Goal: Information Seeking & Learning: Find specific page/section

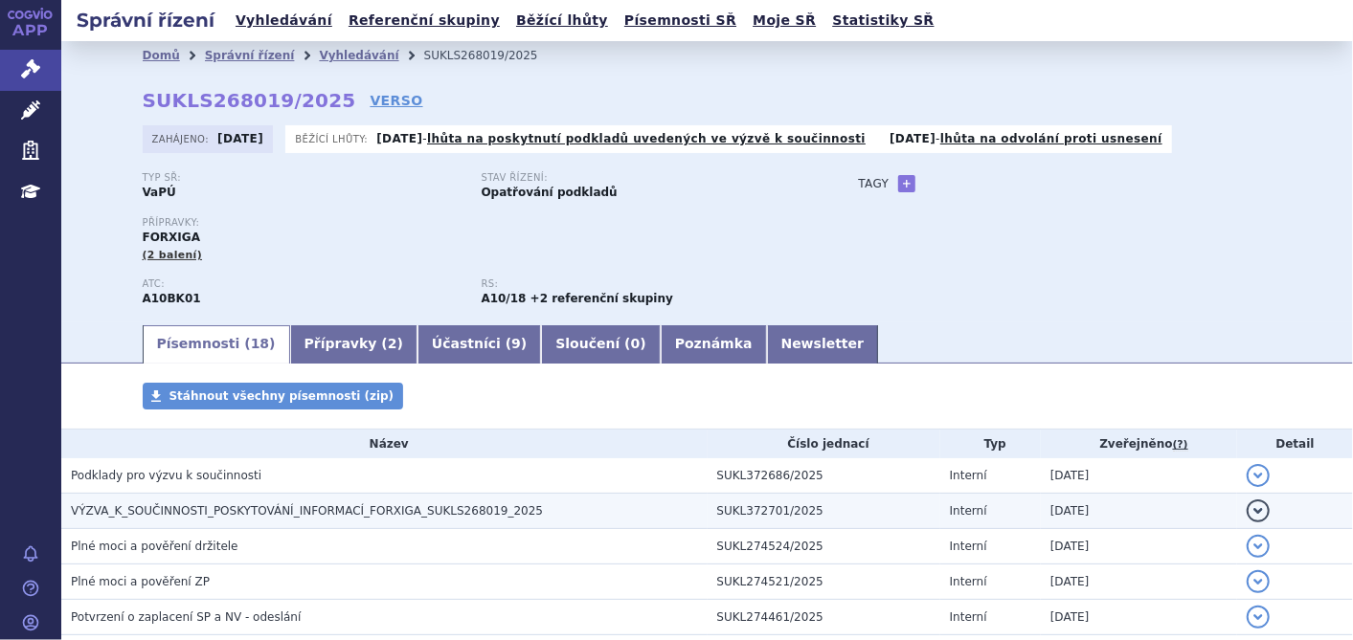
click at [423, 504] on span "VÝZVA_K_SOUČINNOSTI_POSKYTOVÁNÍ_INFORMACÍ_FORXIGA_SUKLS268019_2025" at bounding box center [307, 510] width 472 height 13
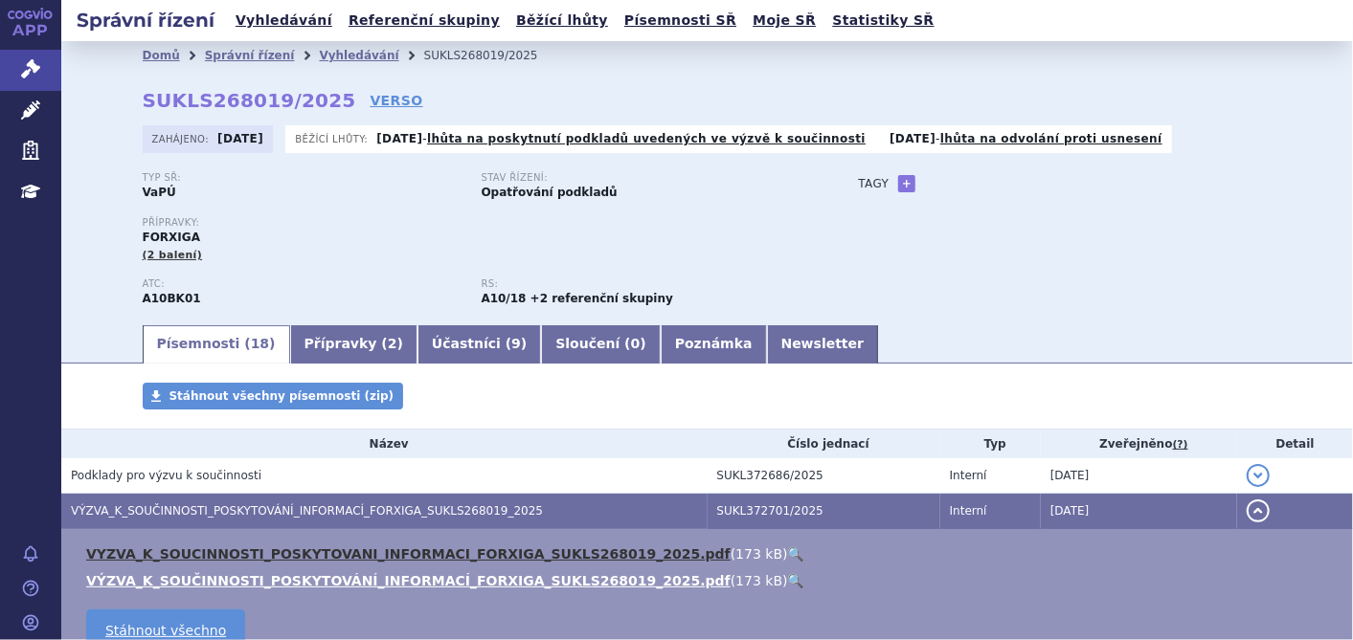
click at [413, 555] on link "VYZVA_K_SOUCINNOSTI_POSKYTOVANI_INFORMACI_FORXIGA_SUKLS268019_2025.pdf" at bounding box center [408, 554] width 644 height 15
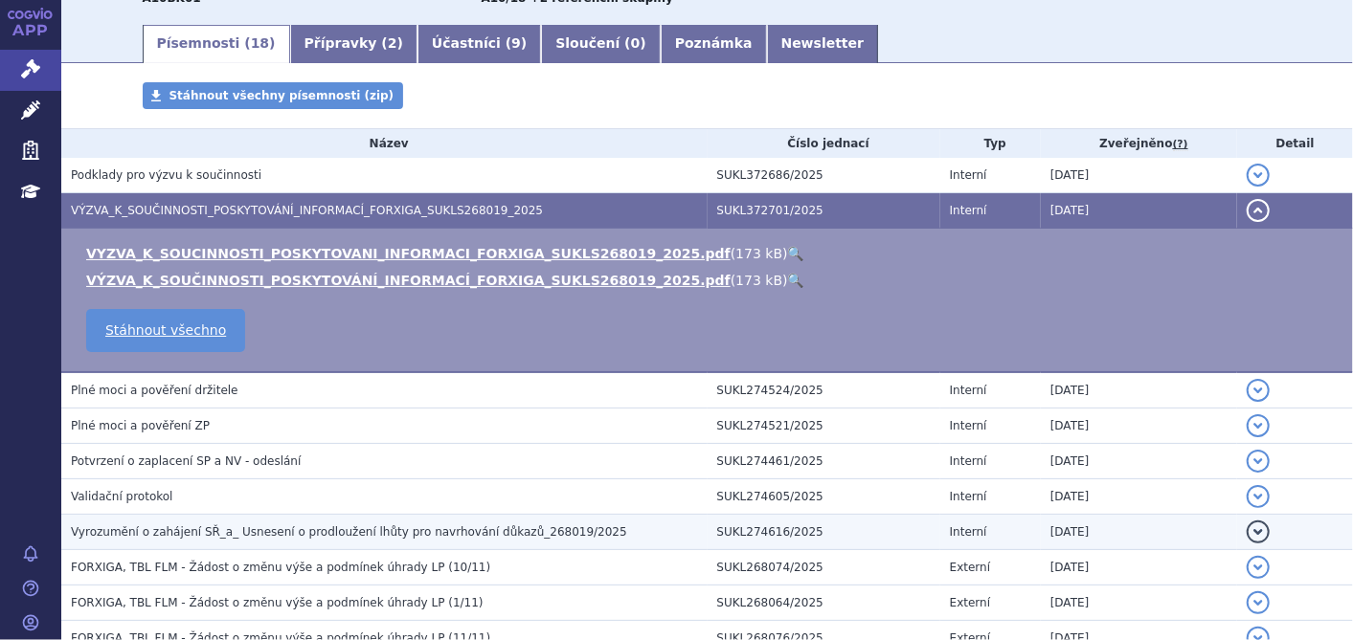
scroll to position [319, 0]
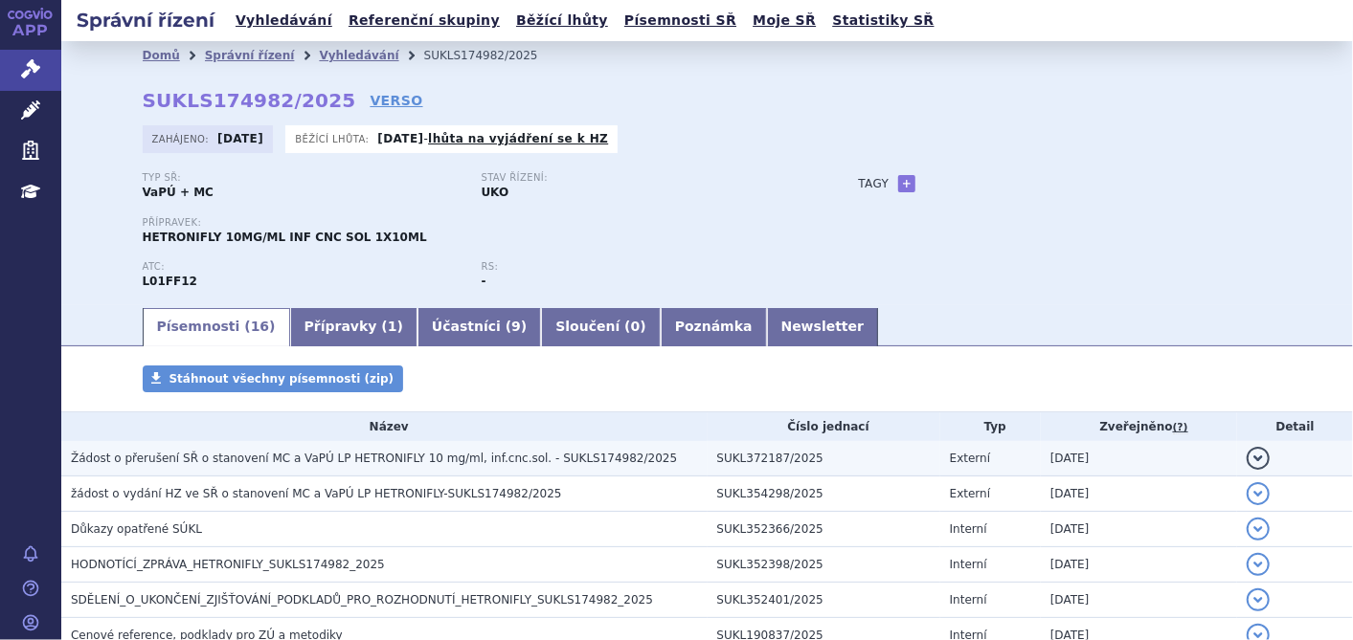
click at [415, 463] on span "Žádost o přerušení SŘ o stanovení MC a VaPÚ LP HETRONIFLY 10 mg/ml, inf.cnc.sol…" at bounding box center [374, 458] width 606 height 13
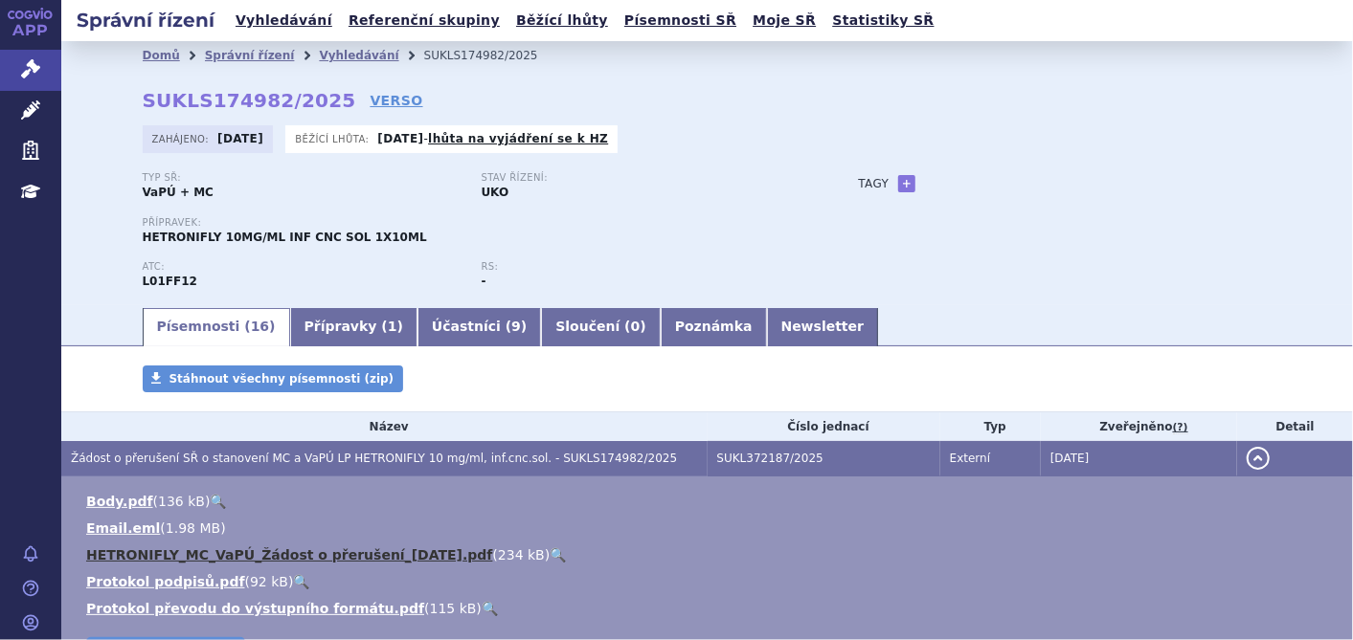
click at [388, 558] on link "HETRONIFLY_MC_VaPÚ_Žádost o přerušení_2025-09-15.pdf" at bounding box center [289, 555] width 406 height 15
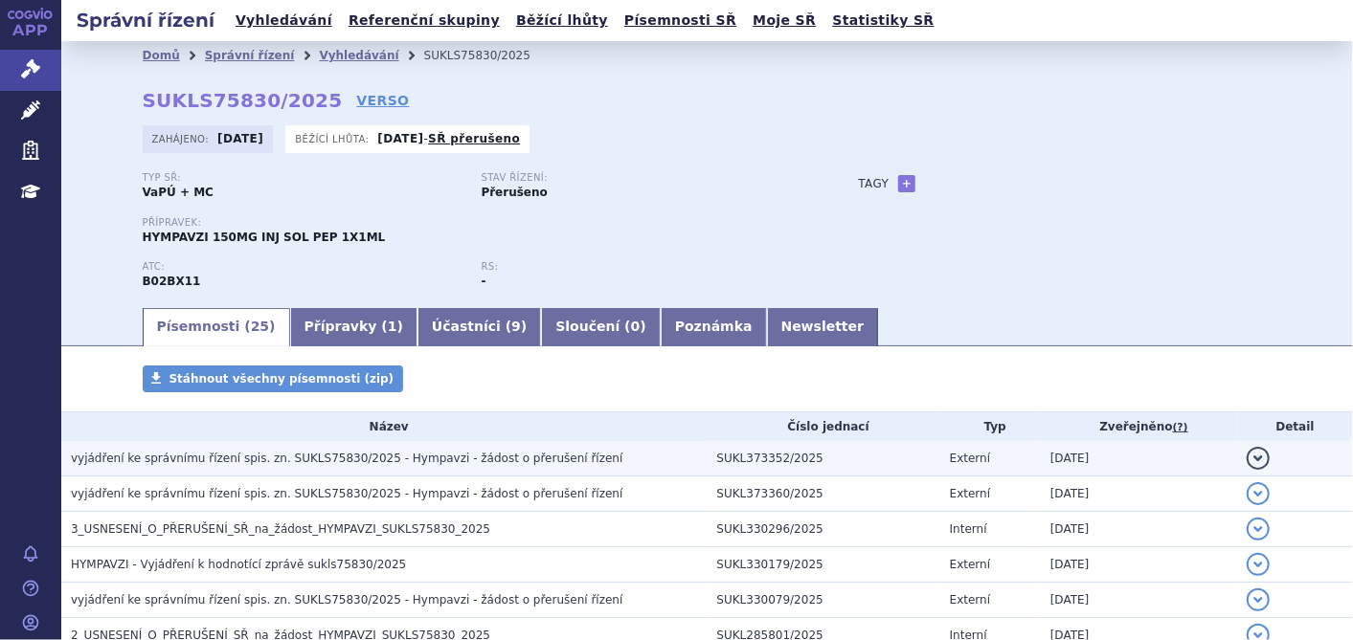
drag, startPoint x: 0, startPoint y: 0, endPoint x: 267, endPoint y: 464, distance: 535.6
click at [267, 464] on span "vyjádření ke správnímu řízení spis. zn. SUKLS75830/2025 - Hympavzi - žádost o p…" at bounding box center [346, 458] width 551 height 13
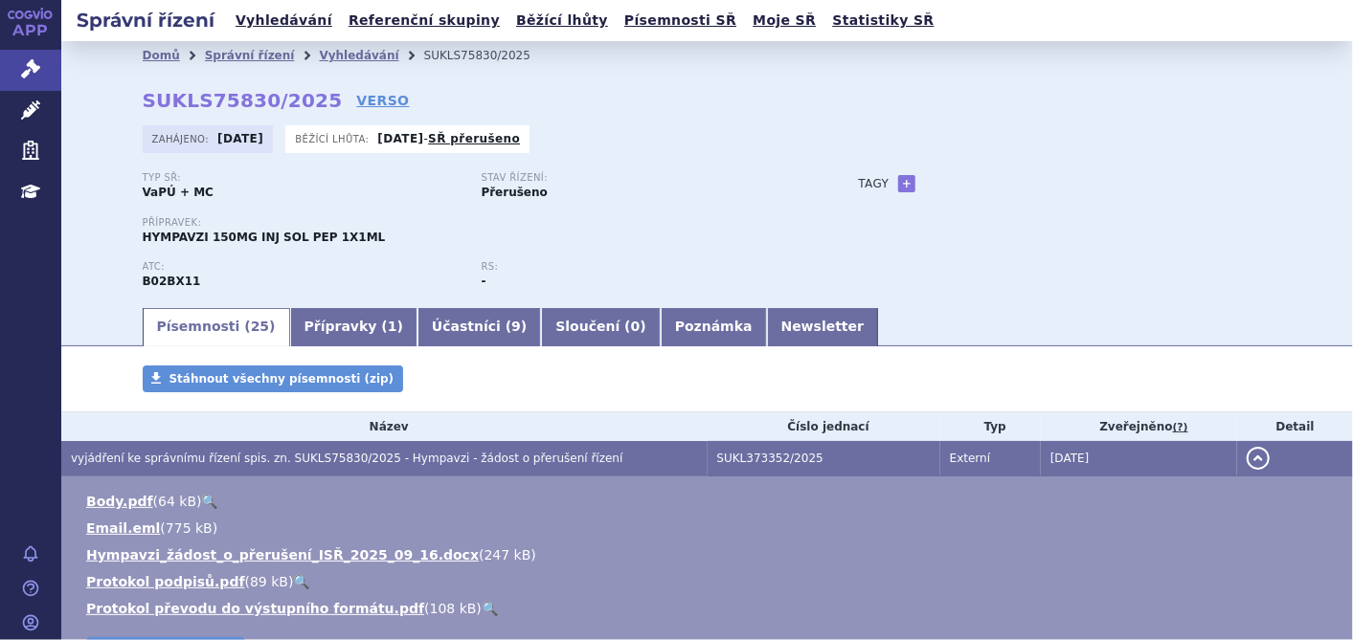
scroll to position [213, 0]
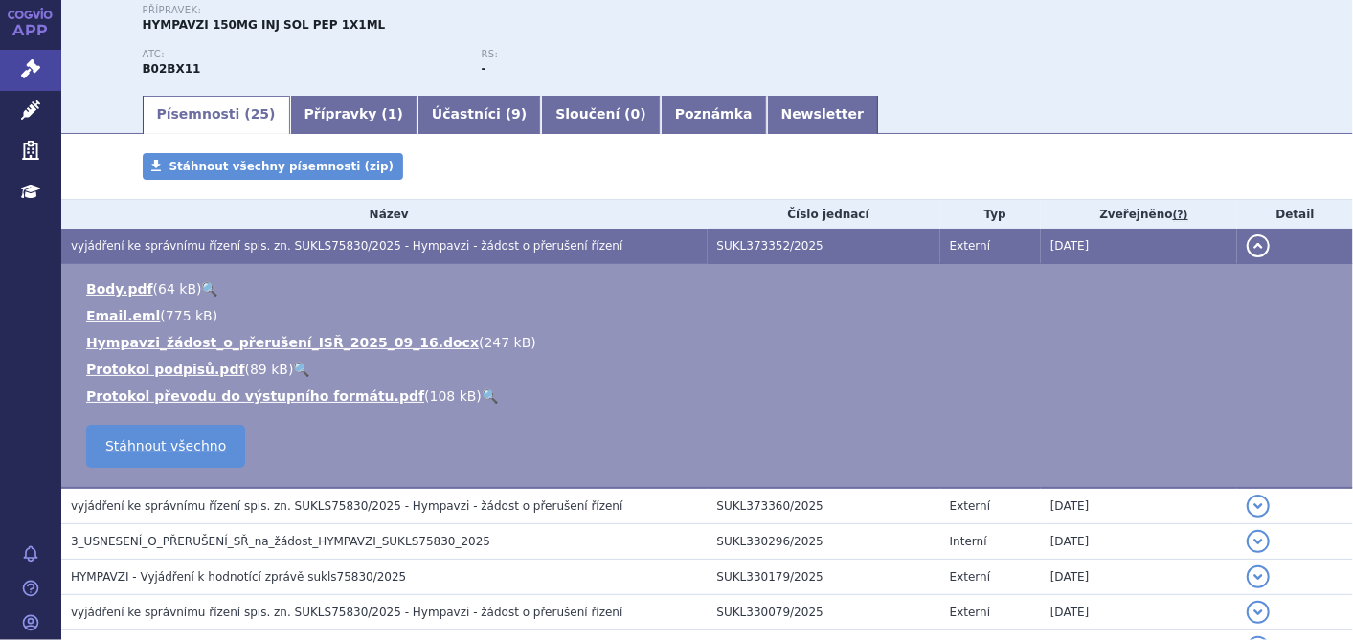
click at [326, 332] on ul "Body.pdf ( 64 kB ) 🔍 Email.eml ( 775 kB ) 247 kB" at bounding box center [706, 343] width 1253 height 126
click at [325, 346] on link "Hympavzi_žádost_o_přerušení_ISŘ_2025_09_16.docx" at bounding box center [282, 342] width 392 height 15
click at [16, 58] on link "Správní řízení" at bounding box center [30, 70] width 61 height 40
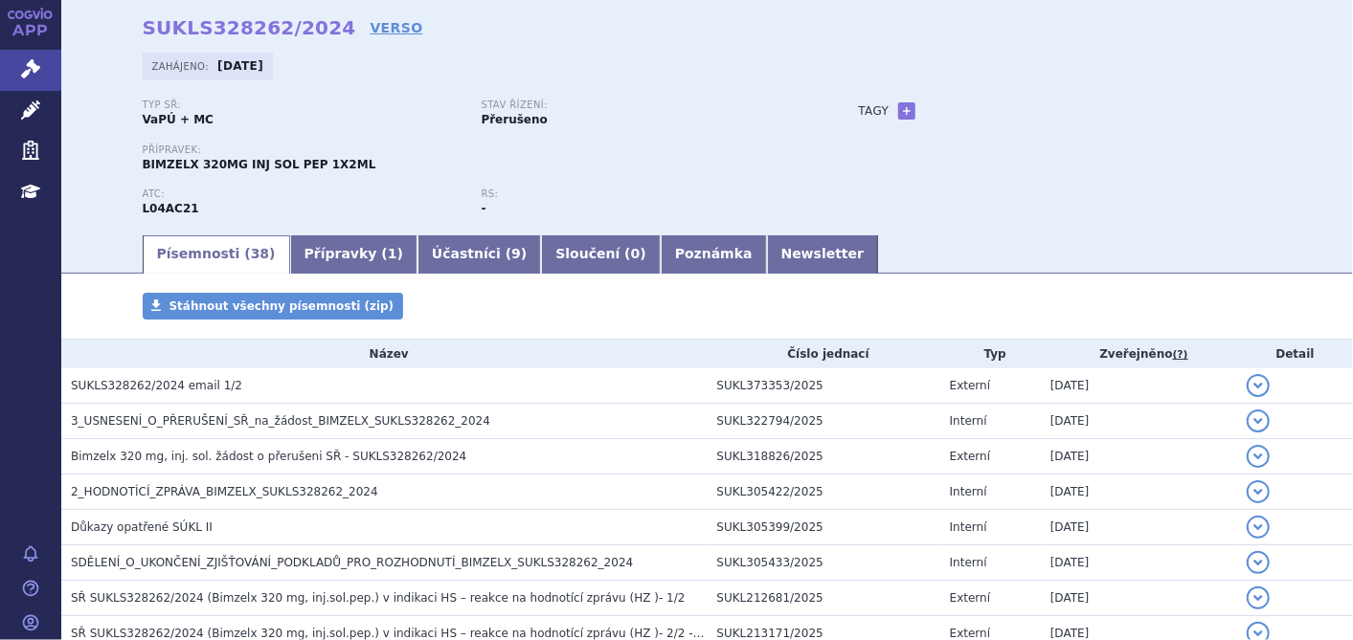
scroll to position [106, 0]
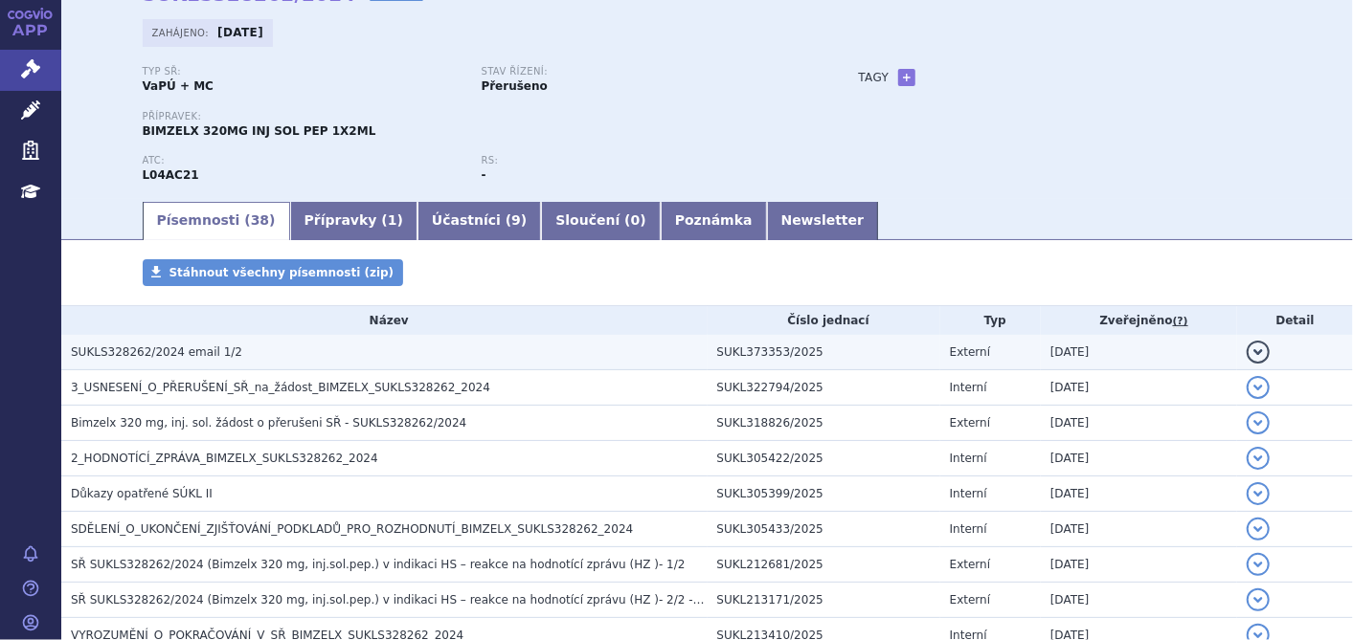
click at [224, 357] on h3 "SUKLS328262/2024 email 1/2" at bounding box center [389, 352] width 637 height 19
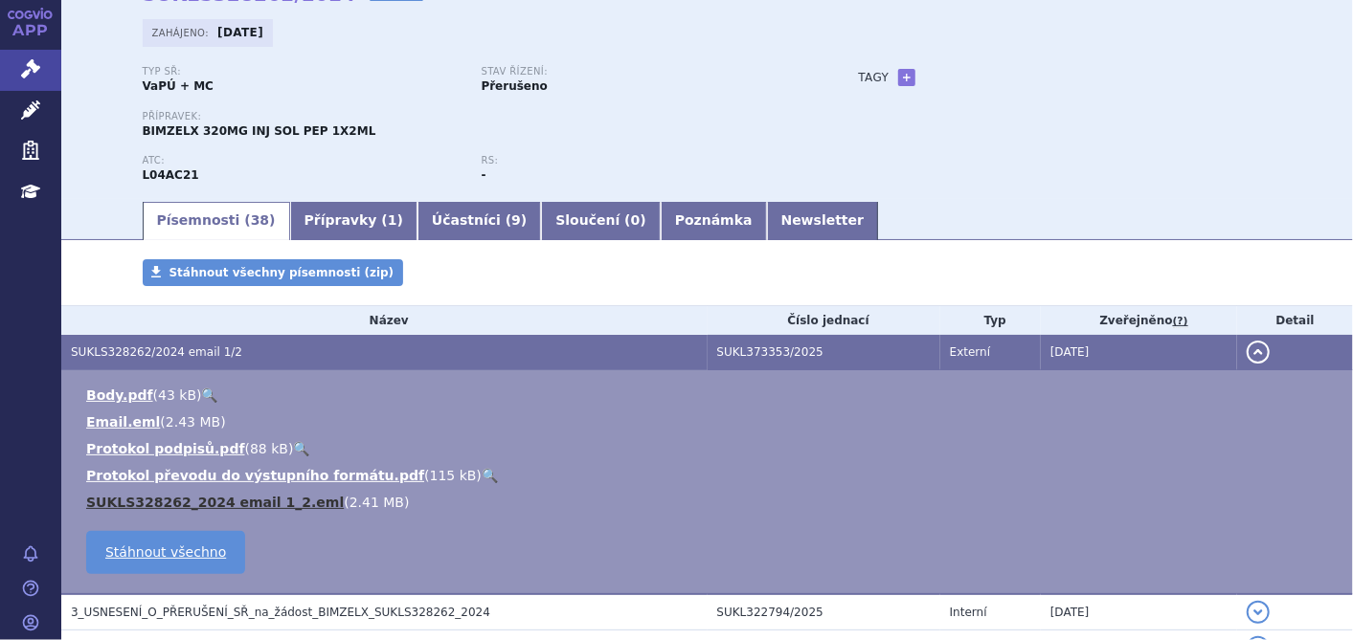
click at [167, 504] on link "SUKLS328262_2024 email 1_2.eml" at bounding box center [215, 502] width 258 height 15
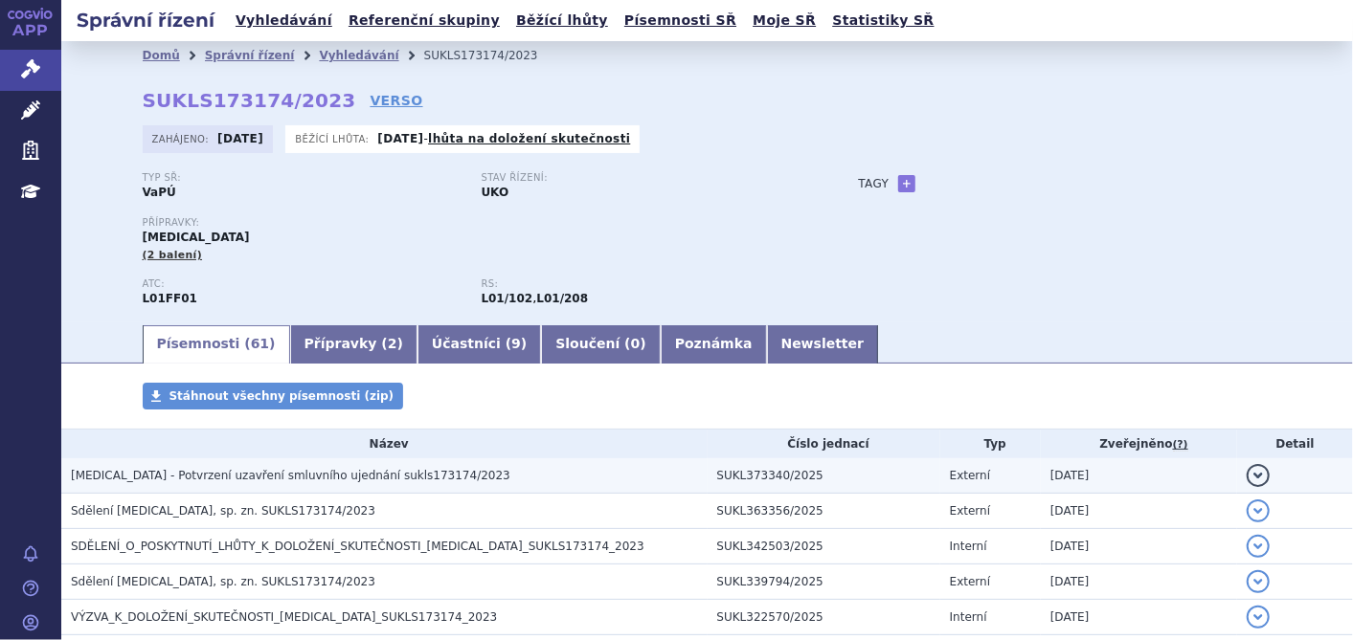
click at [273, 473] on span "OPDIVO - Potvrzení uzavření smluvního ujednání sukls173174/2023" at bounding box center [290, 475] width 439 height 13
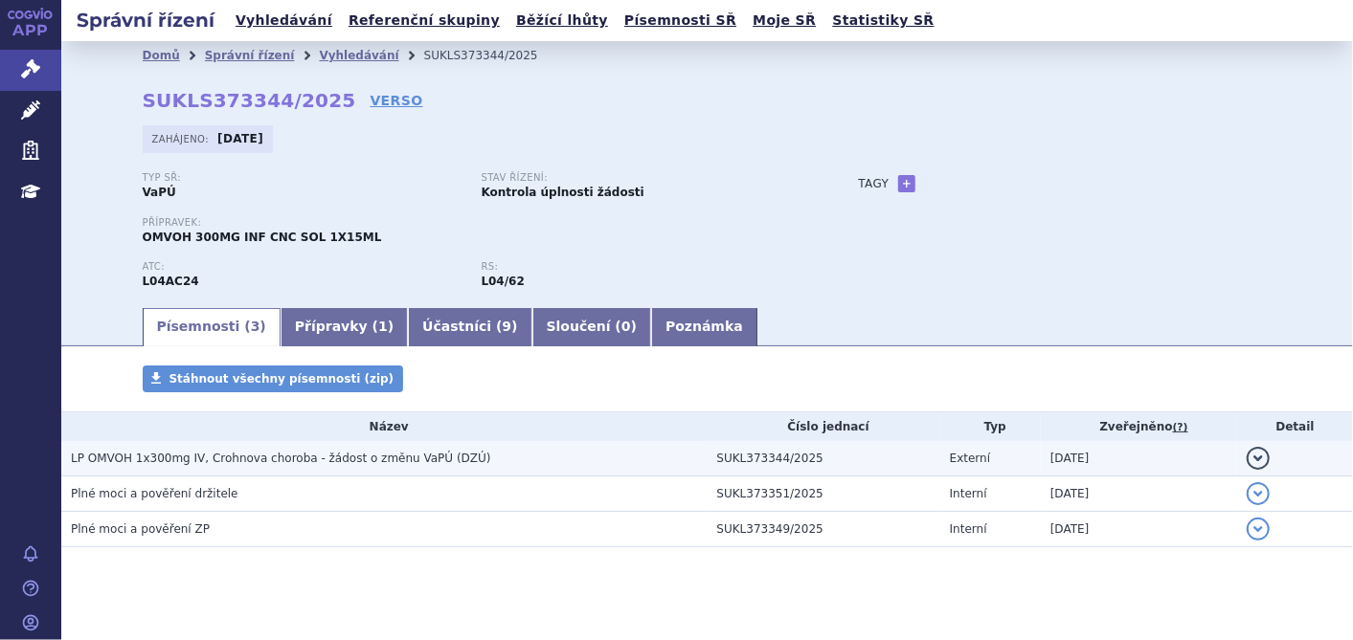
click at [412, 454] on span "LP OMVOH 1x300mg IV, Crohnova choroba - žádost o změnu VaPÚ (DZÚ)" at bounding box center [281, 458] width 420 height 13
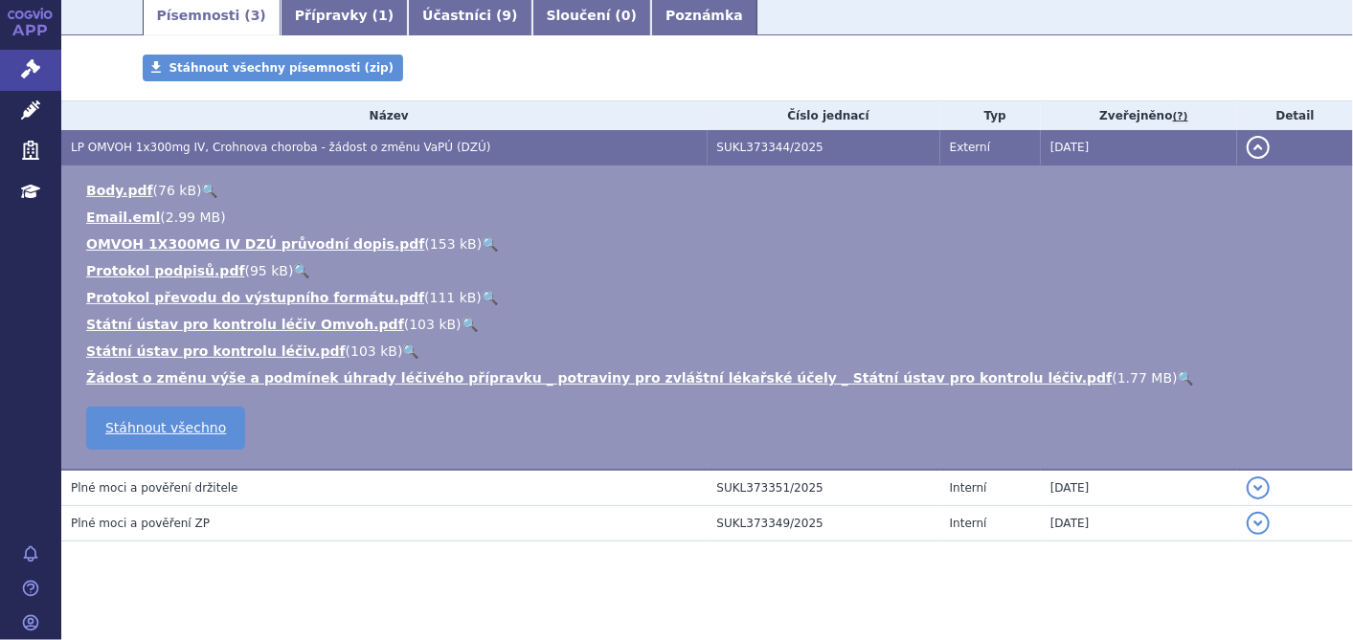
scroll to position [326, 0]
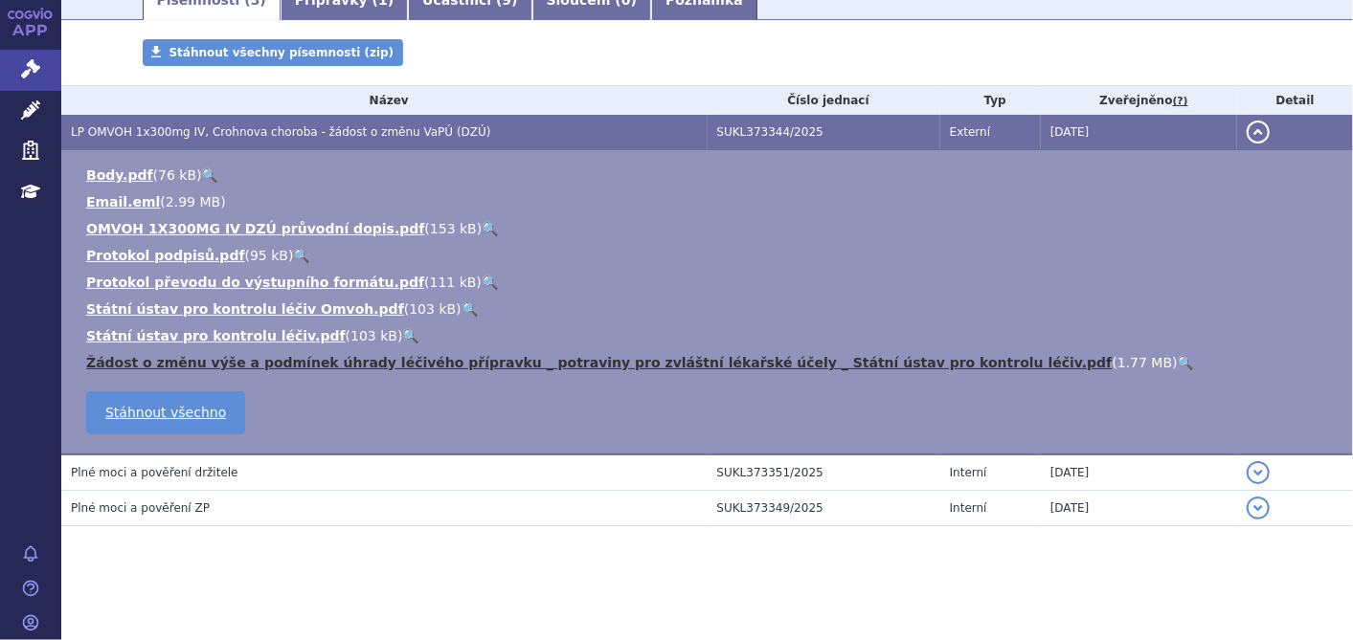
click at [396, 367] on link "Žádost o změnu výše a podmínek úhrady léčivého přípravku _ potraviny pro zvlášt…" at bounding box center [599, 362] width 1026 height 15
click at [506, 362] on link "Žádost o změnu výše a podmínek úhrady léčivého přípravku _ potraviny pro zvlášt…" at bounding box center [599, 362] width 1026 height 15
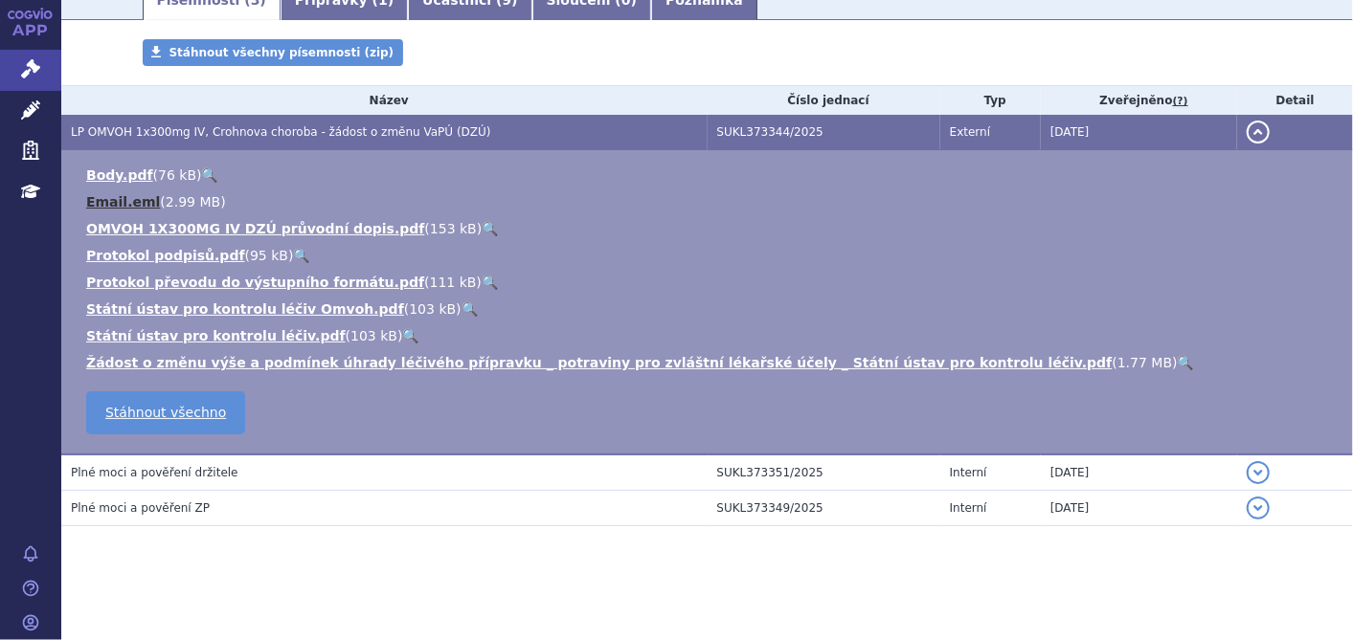
click at [106, 201] on link "Email.eml" at bounding box center [123, 201] width 74 height 15
click at [169, 224] on link "OMVOH 1X300MG IV DZÚ průvodní dopis.pdf" at bounding box center [255, 228] width 338 height 15
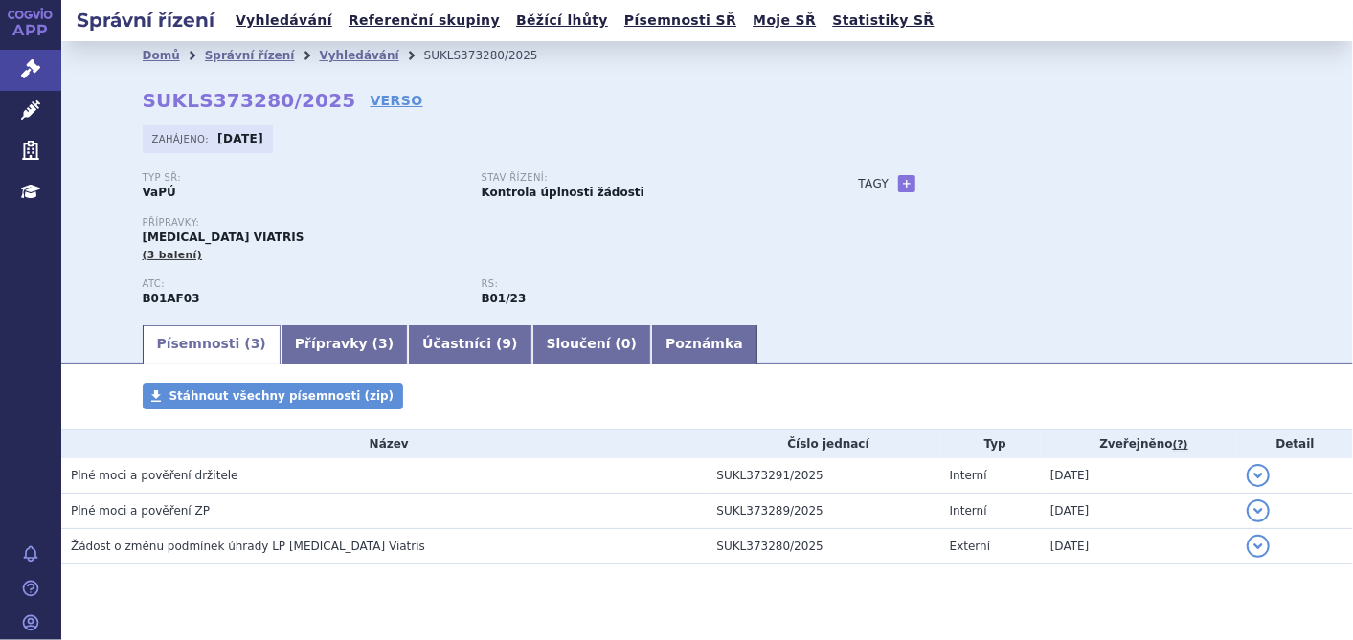
click at [332, 540] on span "Žádost o změnu podmínek úhrady LP [MEDICAL_DATA] Viatris" at bounding box center [248, 546] width 354 height 13
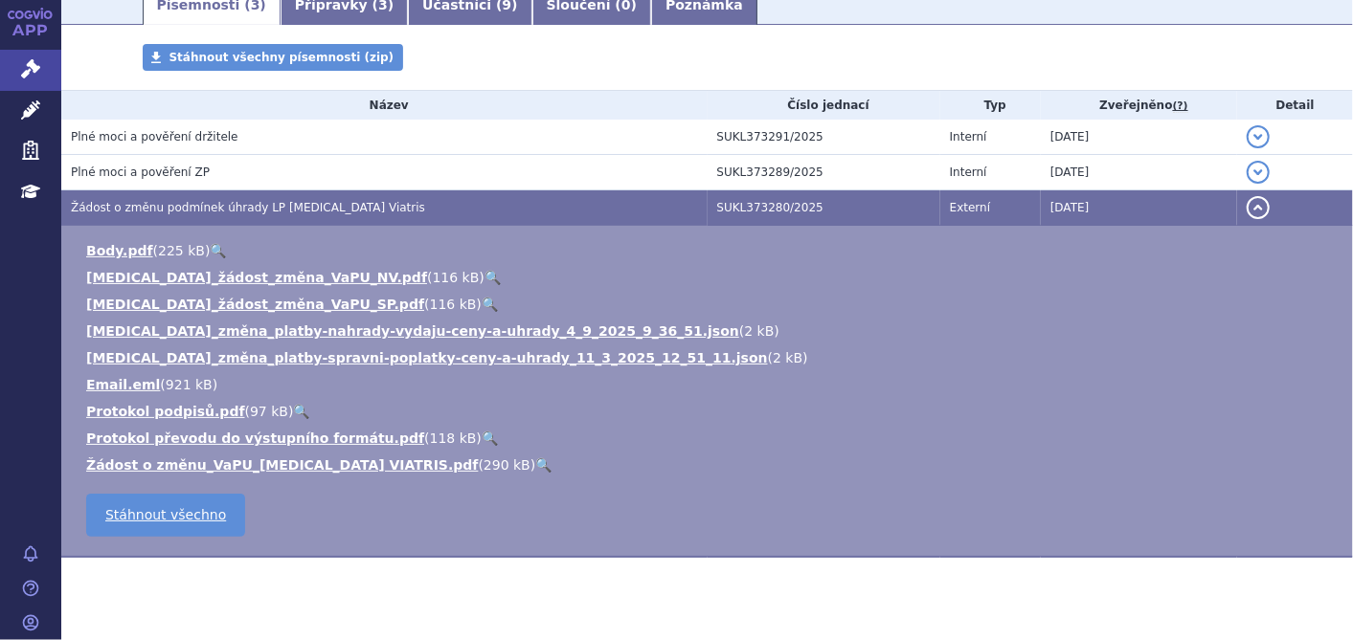
scroll to position [359, 0]
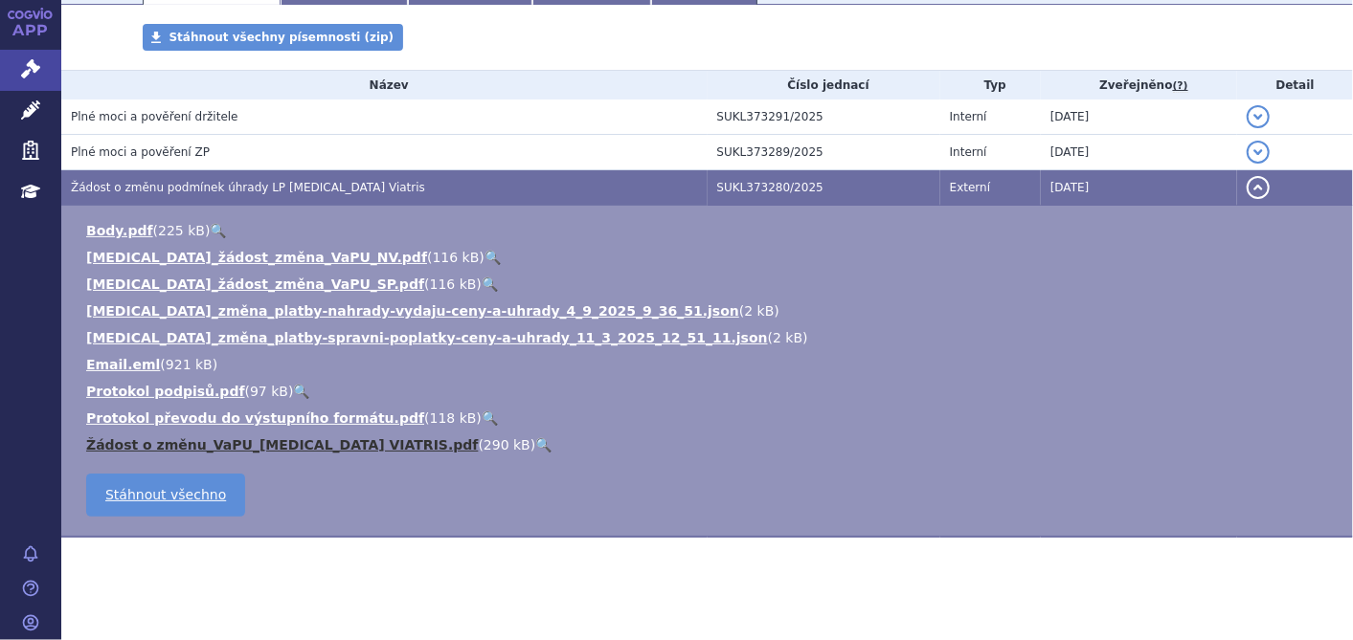
click at [284, 449] on link "Žádost o změnu_VaPU_[MEDICAL_DATA] VIATRIS.pdf" at bounding box center [282, 444] width 392 height 15
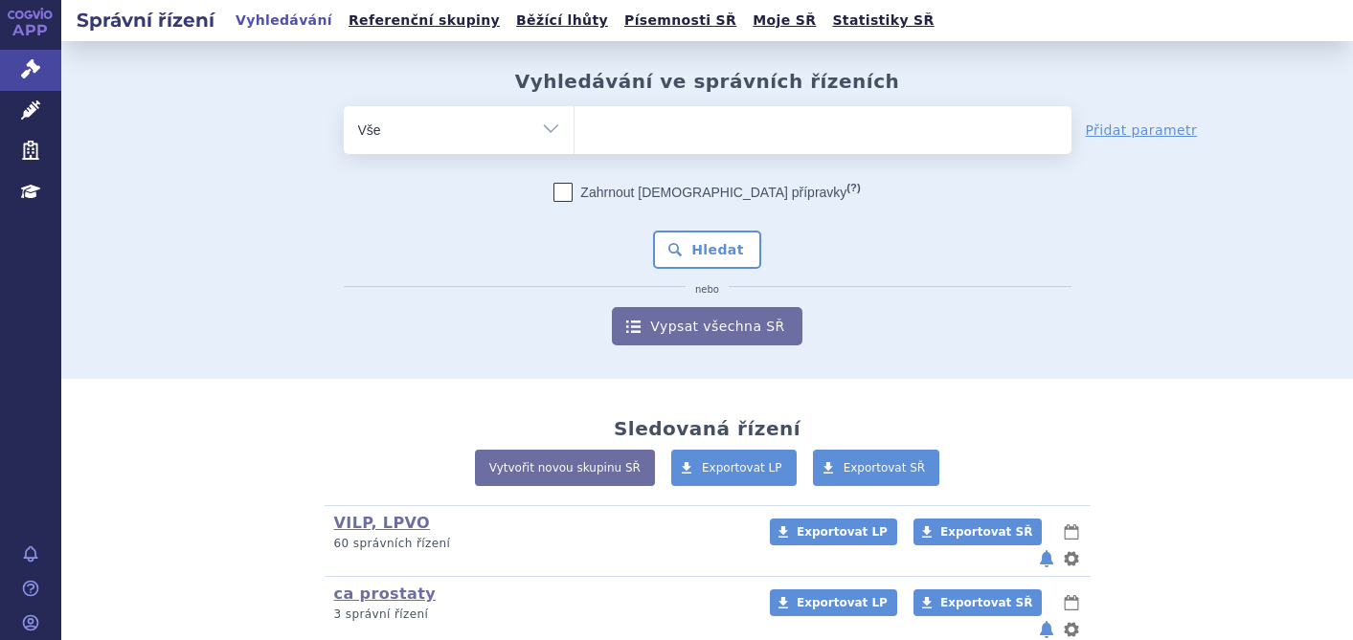
click at [709, 132] on ul at bounding box center [822, 126] width 497 height 40
click at [574, 132] on select at bounding box center [573, 129] width 1 height 48
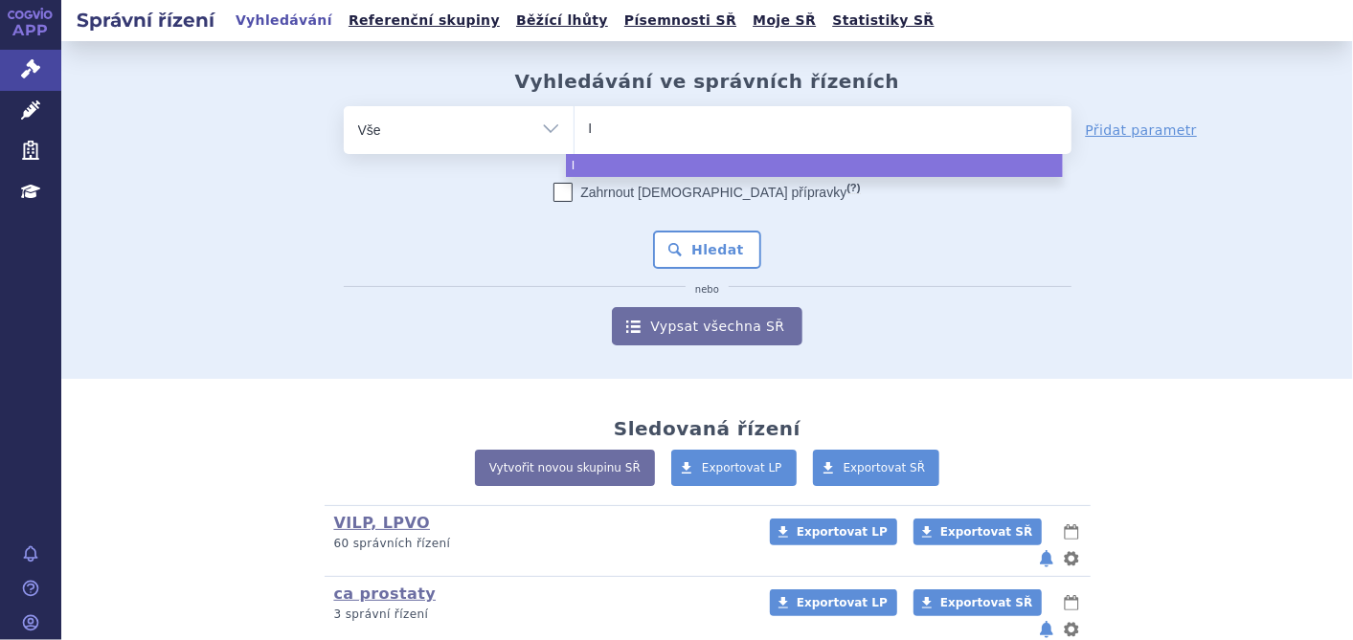
type input "IQ"
type input "IQI"
type input "IQIR"
type input "IQIRV"
type input "IQIRVO"
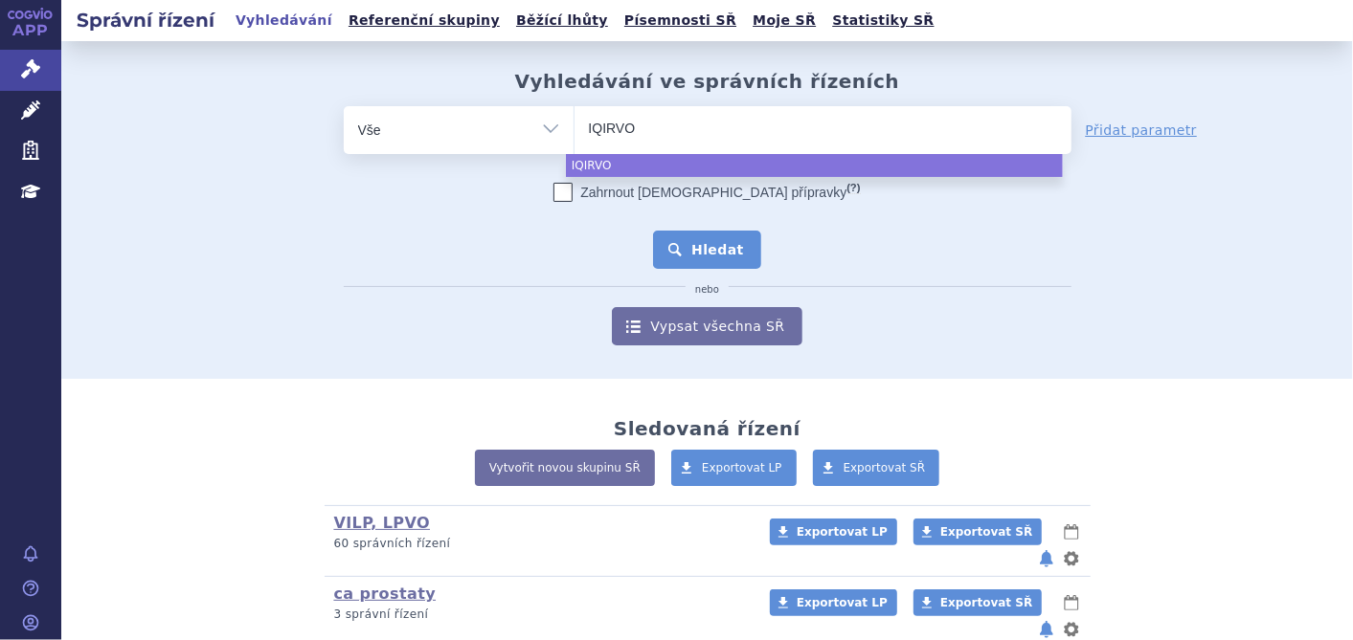
select select "IQIRVO"
click at [709, 258] on button "Hledat" at bounding box center [707, 250] width 108 height 38
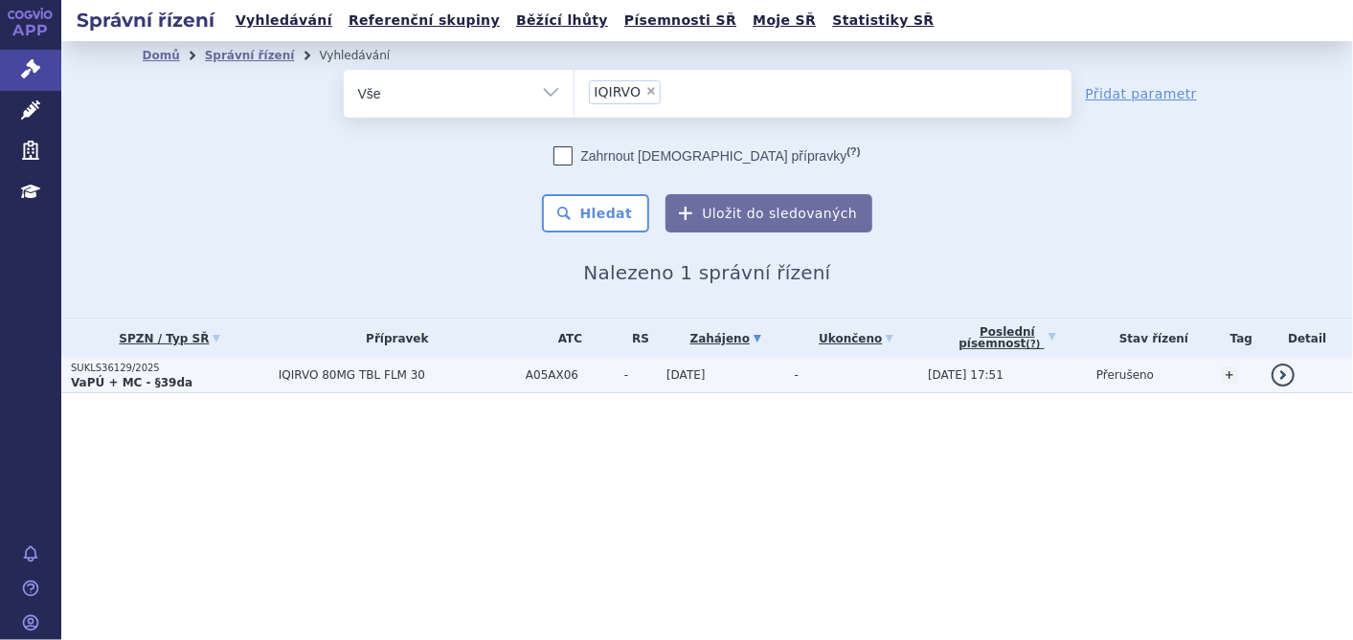
click at [130, 376] on strong "VaPÚ + MC - §39da" at bounding box center [132, 382] width 122 height 13
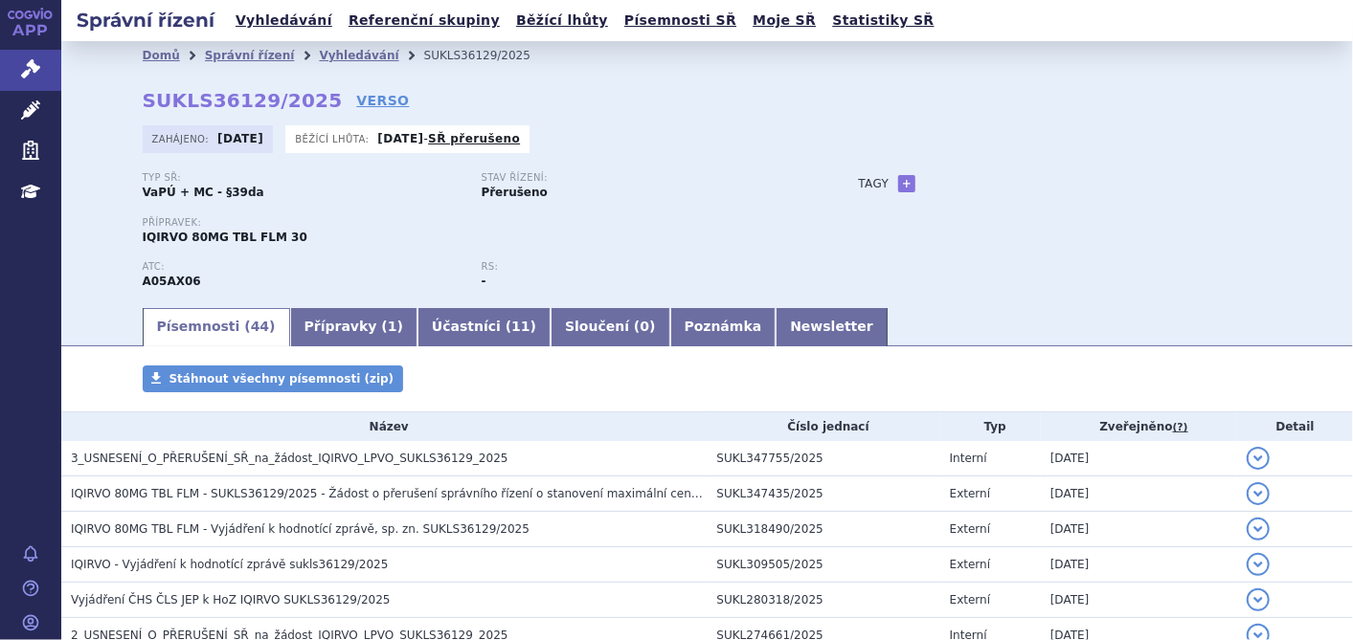
scroll to position [319, 0]
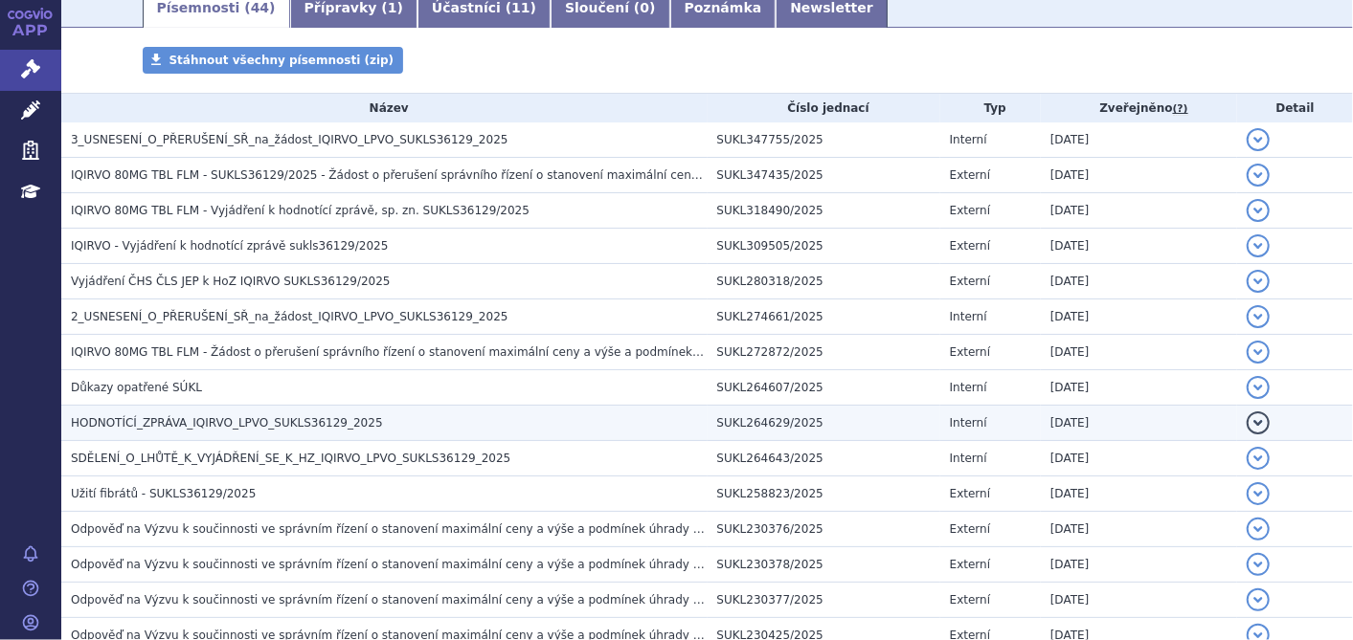
click at [204, 423] on span "HODNOTÍCÍ_ZPRÁVA_IQIRVO_LPVO_SUKLS36129_2025" at bounding box center [227, 422] width 312 height 13
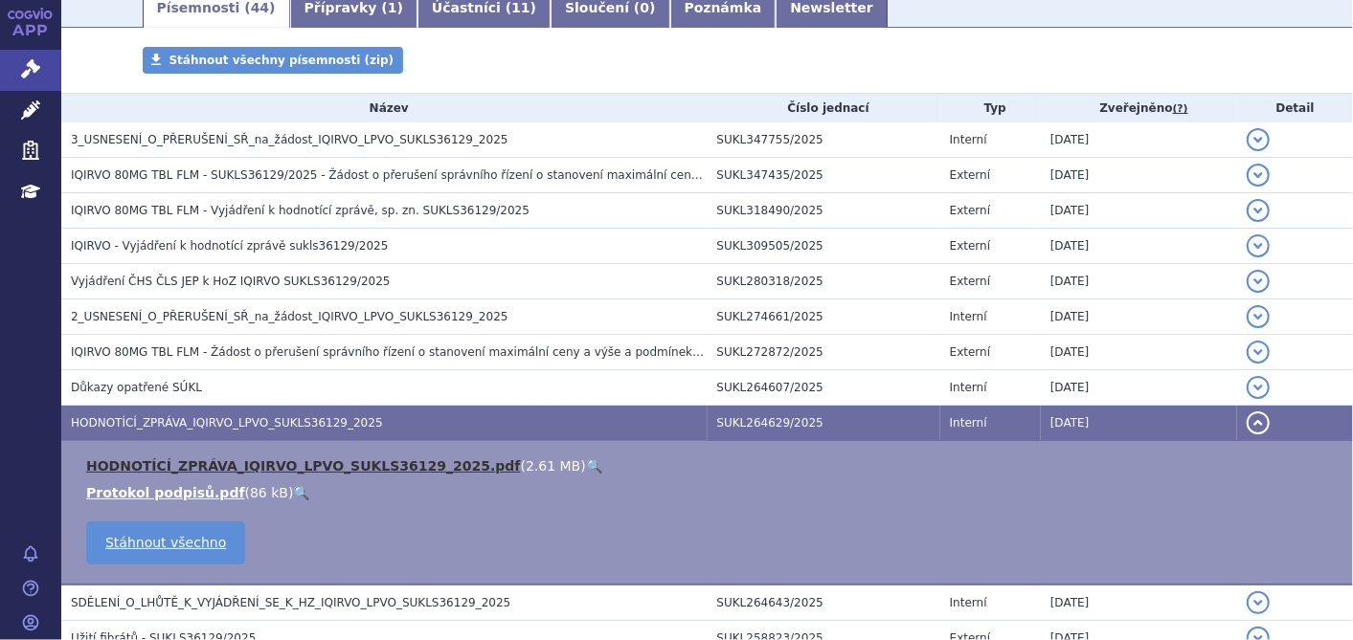
click at [219, 463] on link "HODNOTÍCÍ_ZPRÁVA_IQIRVO_LPVO_SUKLS36129_2025.pdf" at bounding box center [303, 466] width 435 height 15
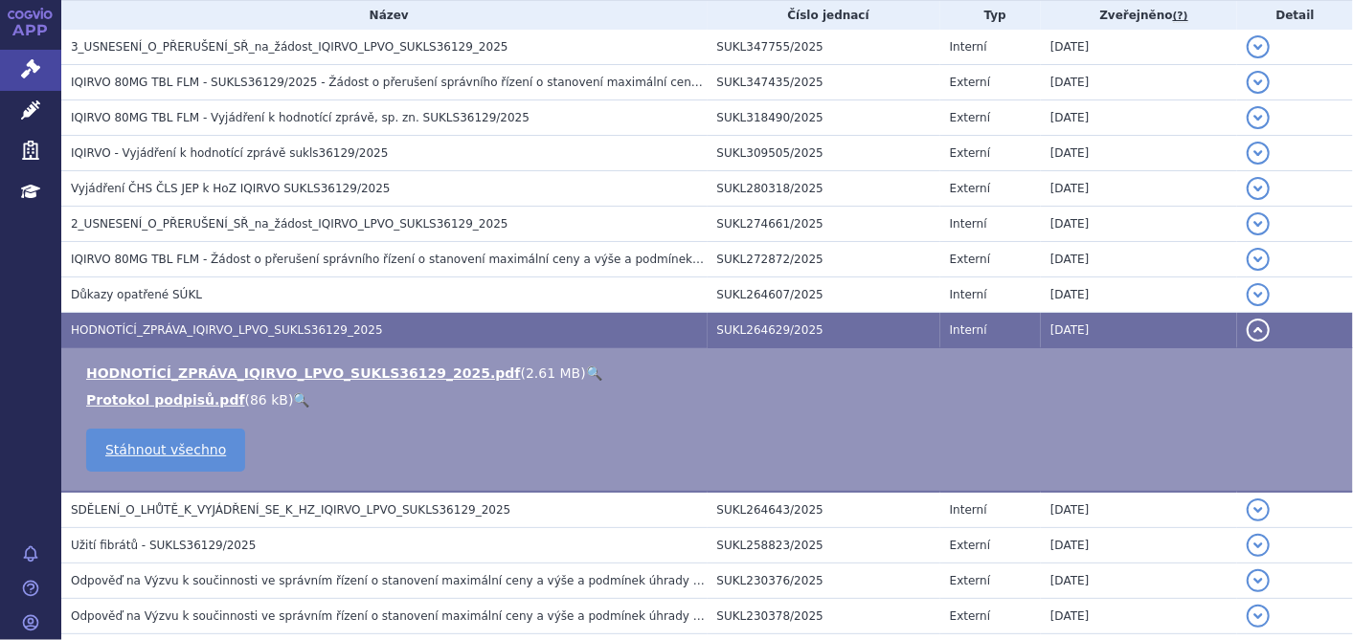
scroll to position [425, 0]
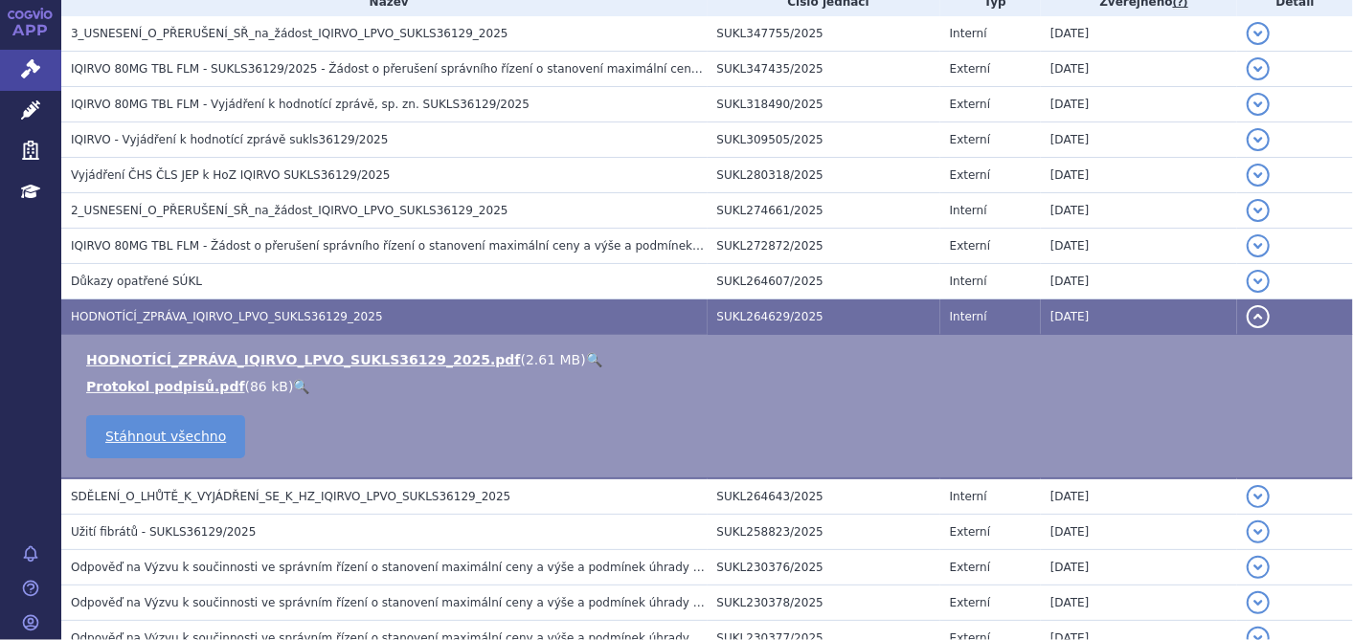
click at [314, 307] on h3 "HODNOTÍCÍ_ZPRÁVA_IQIRVO_LPVO_SUKLS36129_2025" at bounding box center [389, 316] width 637 height 19
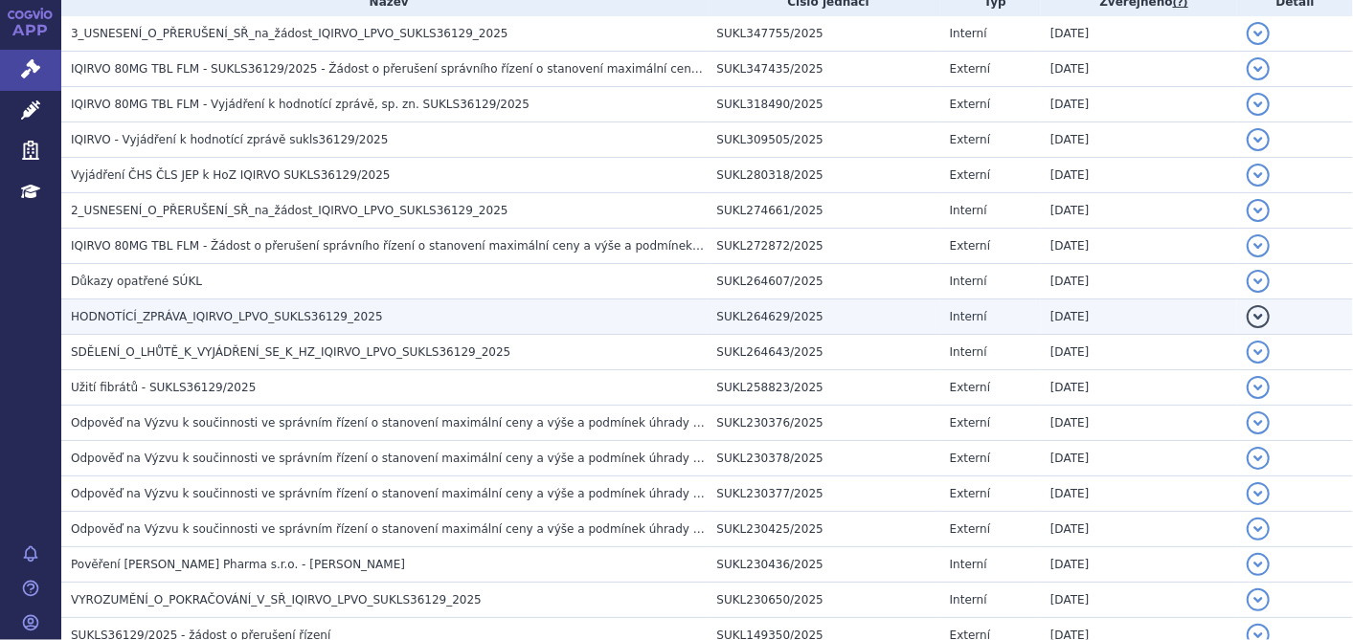
click at [314, 307] on h3 "HODNOTÍCÍ_ZPRÁVA_IQIRVO_LPVO_SUKLS36129_2025" at bounding box center [389, 316] width 637 height 19
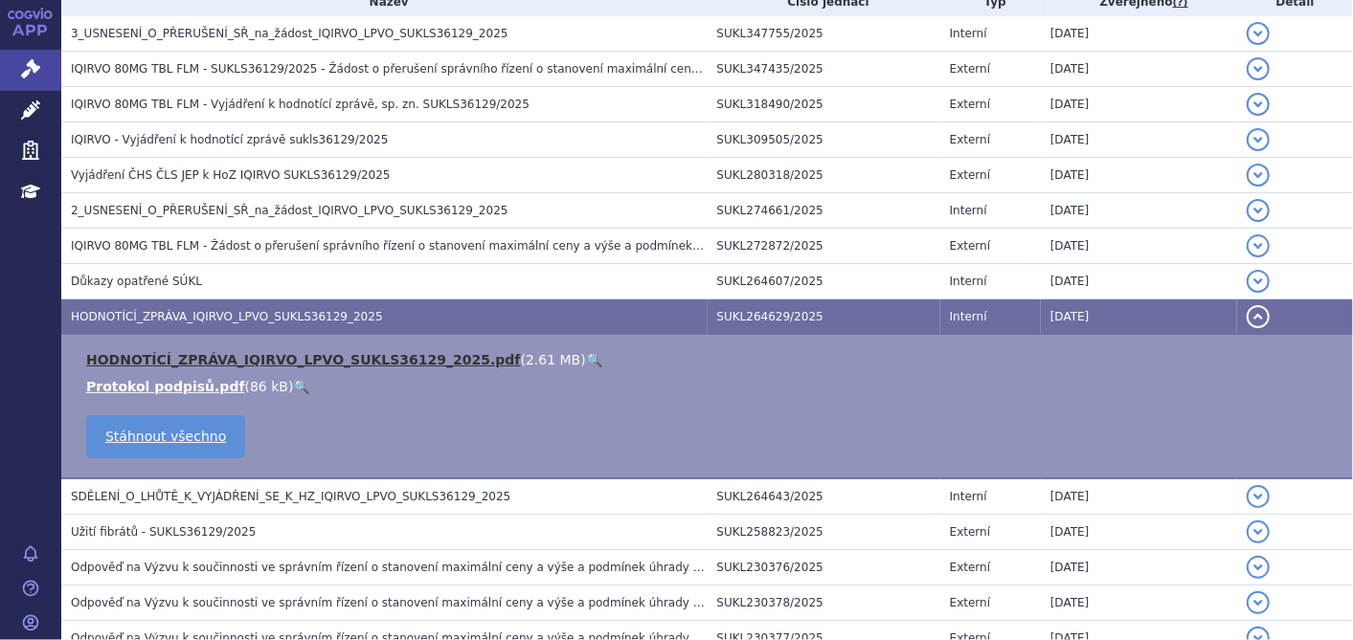
click at [292, 358] on link "HODNOTÍCÍ_ZPRÁVA_IQIRVO_LPVO_SUKLS36129_2025.pdf" at bounding box center [303, 359] width 435 height 15
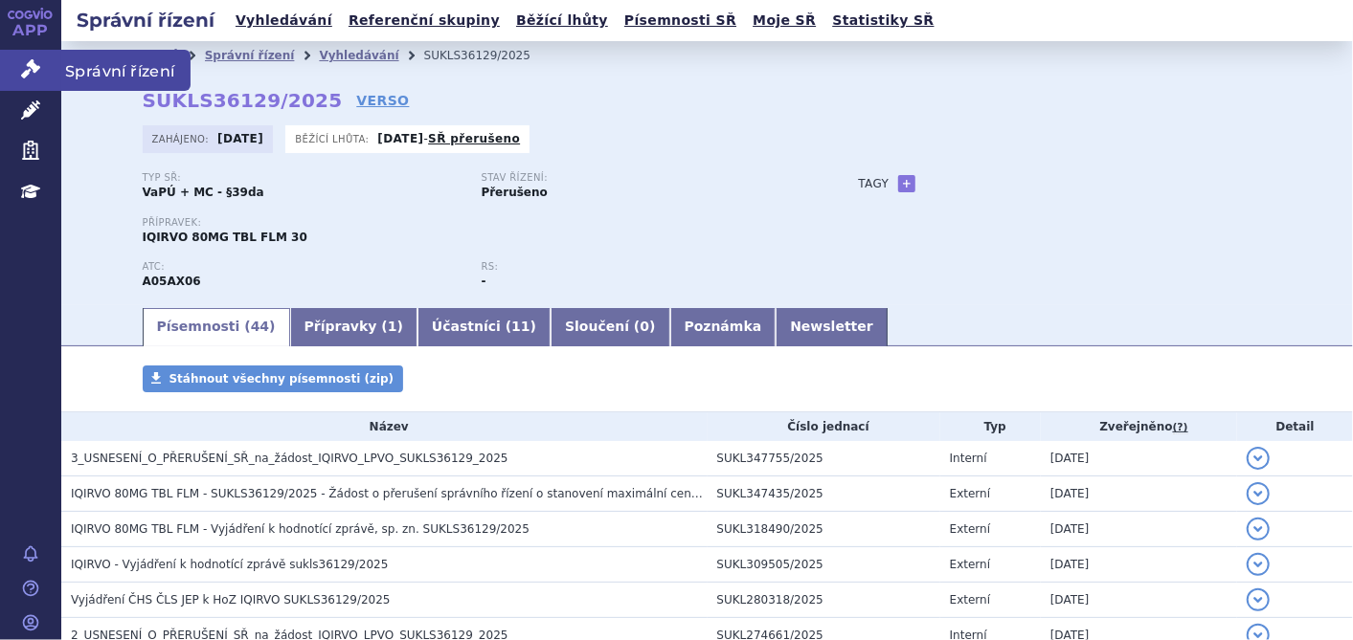
click at [31, 66] on icon at bounding box center [30, 68] width 19 height 19
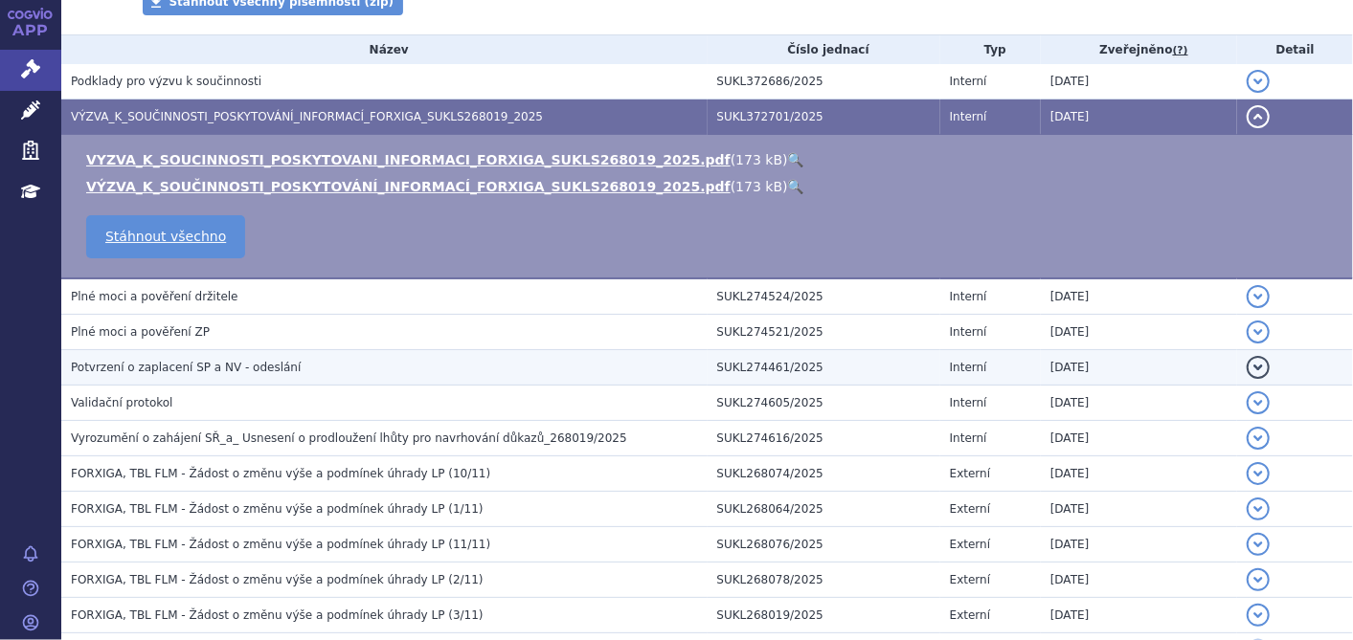
scroll to position [531, 0]
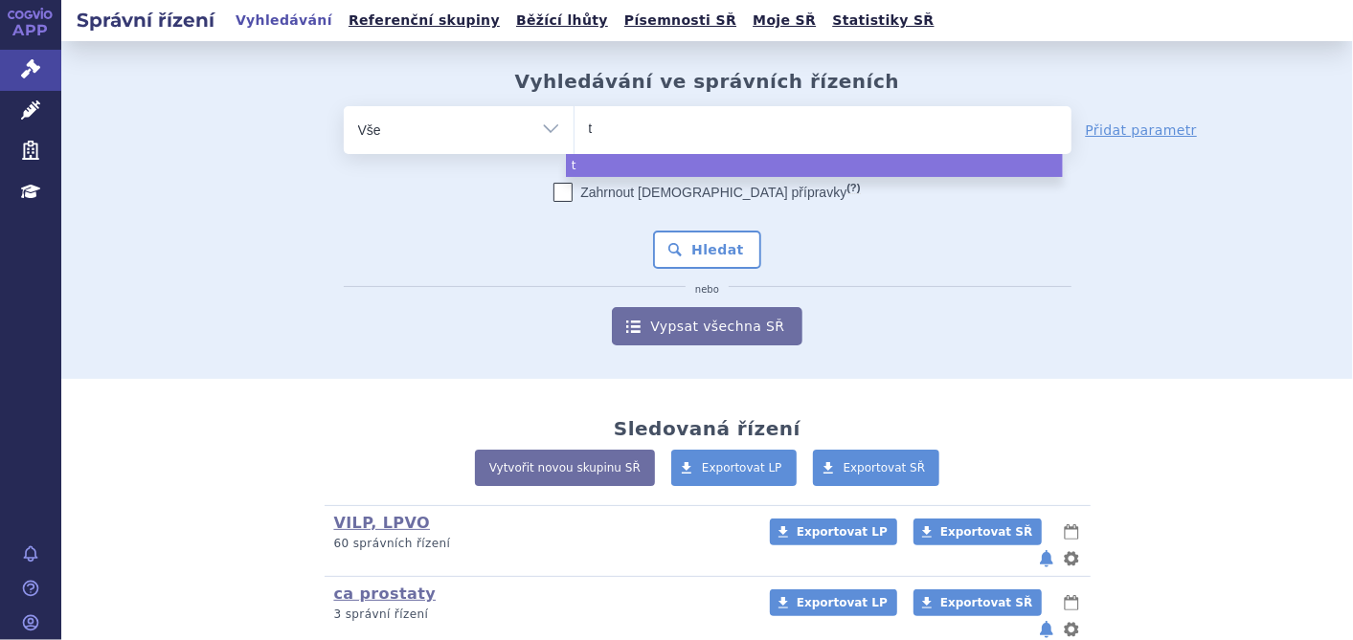
type input "ta"
type input "tac"
type input "ta"
type input "tav"
type input "tavn"
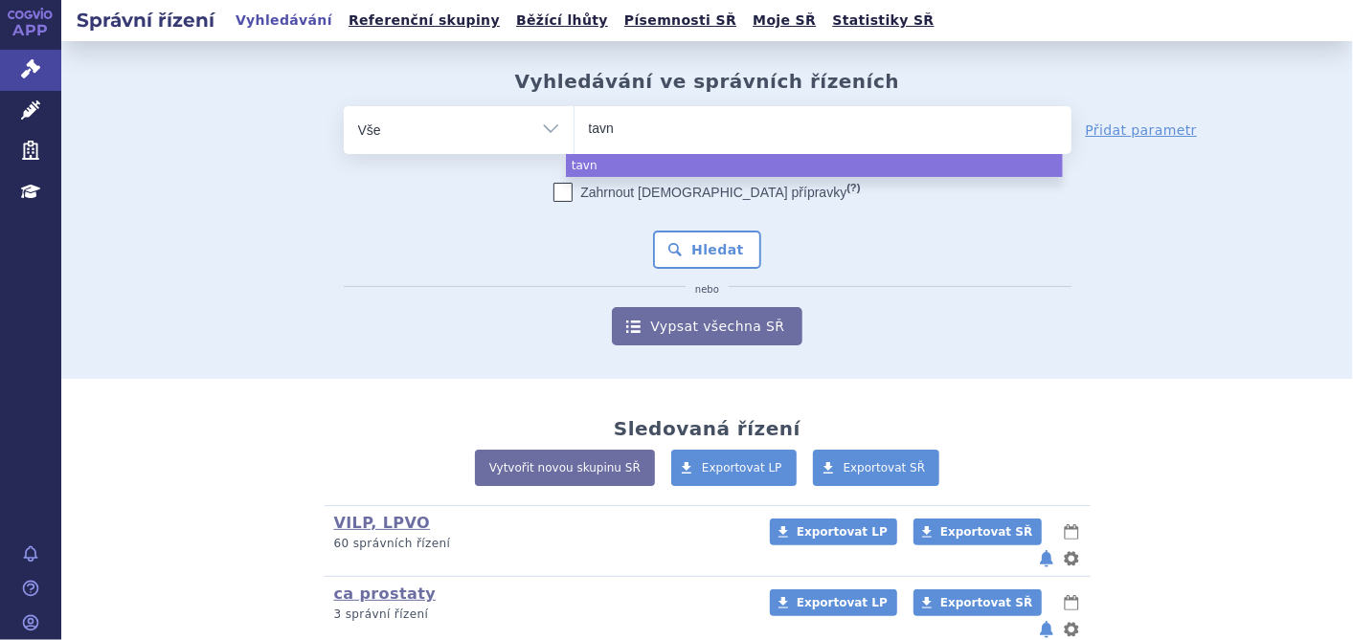
type input "tavne"
type input "tavneo"
type input "tavneos"
select select "tavneos"
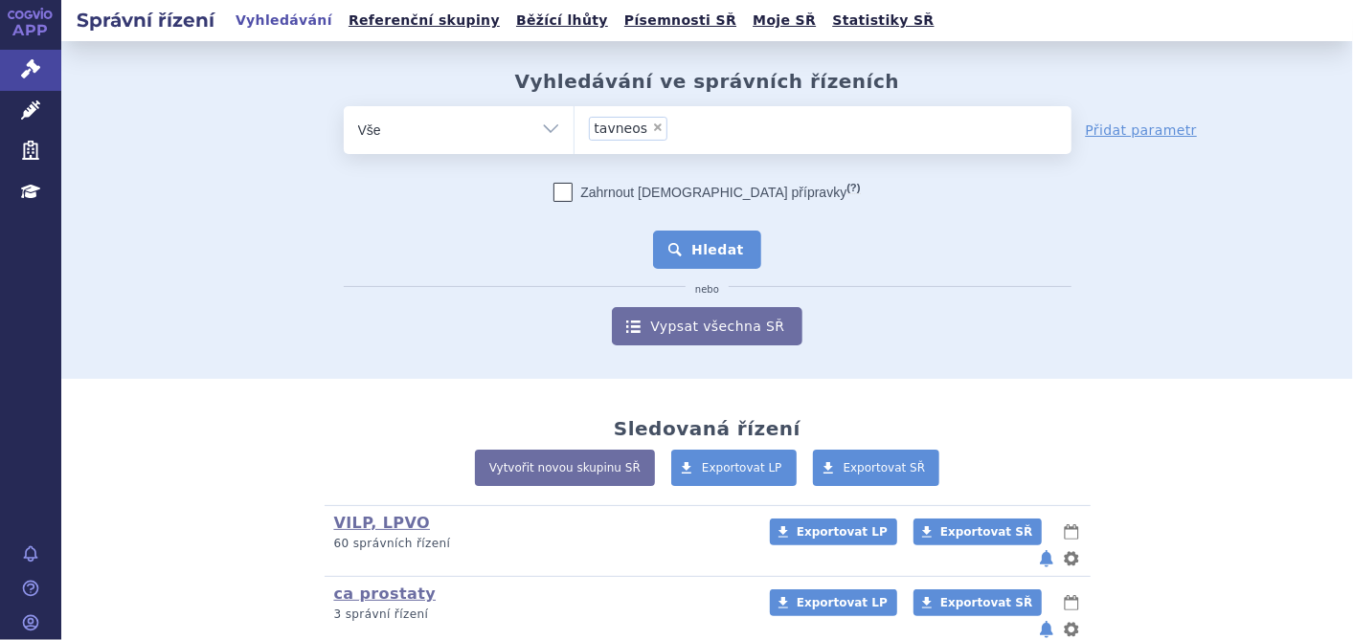
drag, startPoint x: 717, startPoint y: 254, endPoint x: 703, endPoint y: 253, distance: 14.4
click at [703, 253] on button "Hledat" at bounding box center [707, 250] width 108 height 38
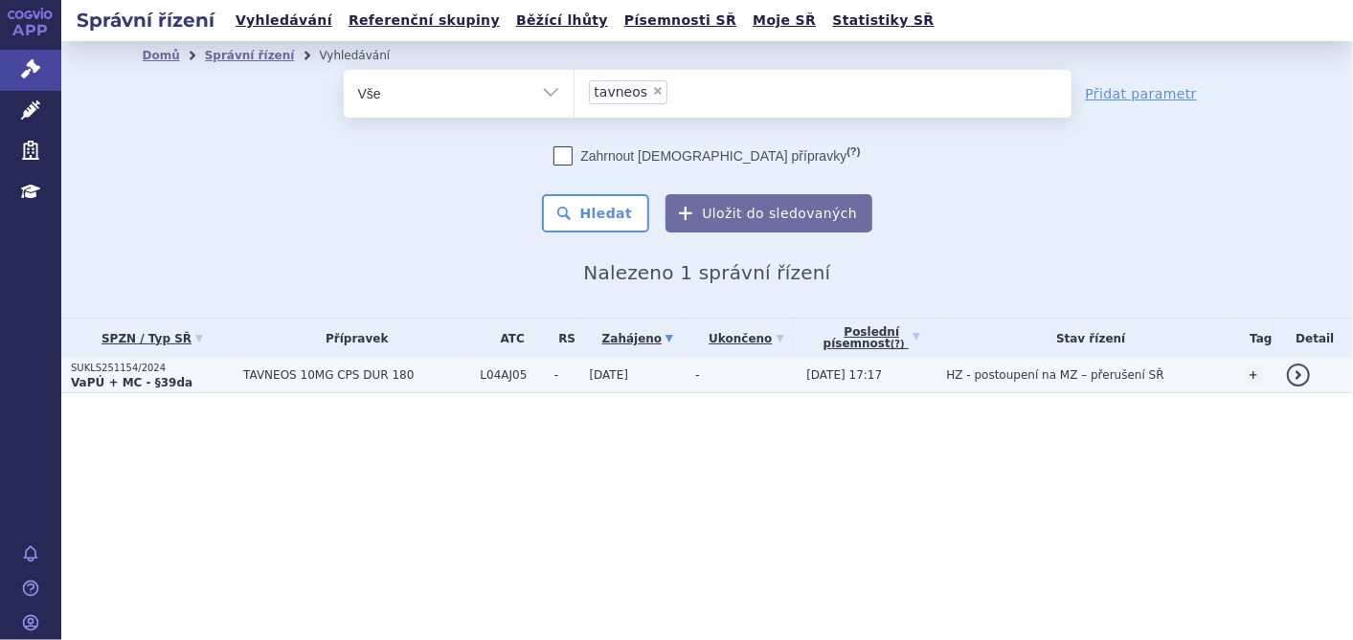
click at [332, 374] on span "TAVNEOS 10MG CPS DUR 180" at bounding box center [356, 375] width 227 height 13
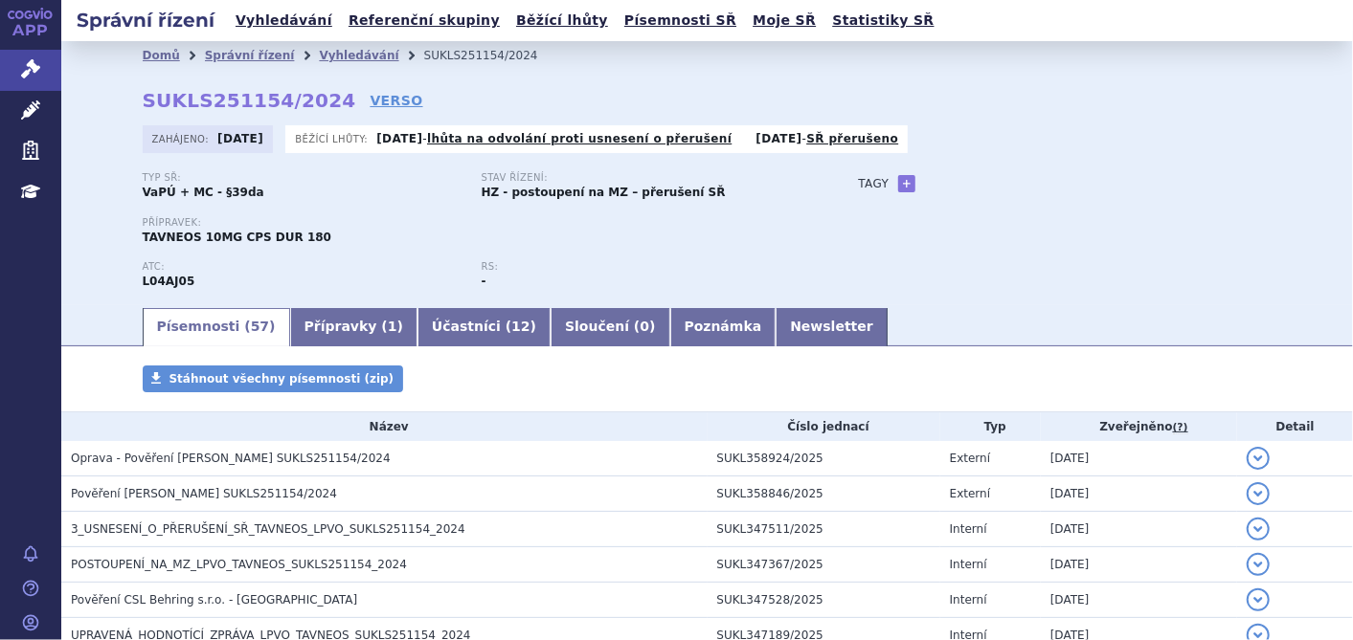
scroll to position [106, 0]
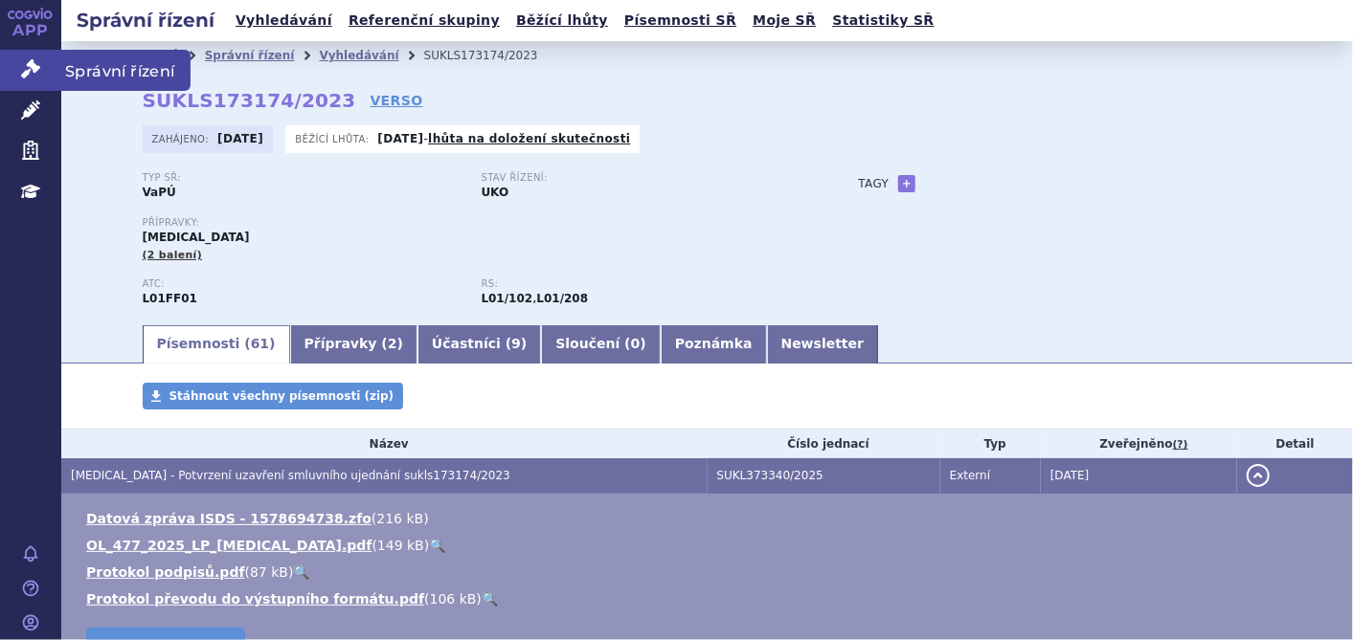
click at [31, 65] on icon at bounding box center [30, 68] width 19 height 19
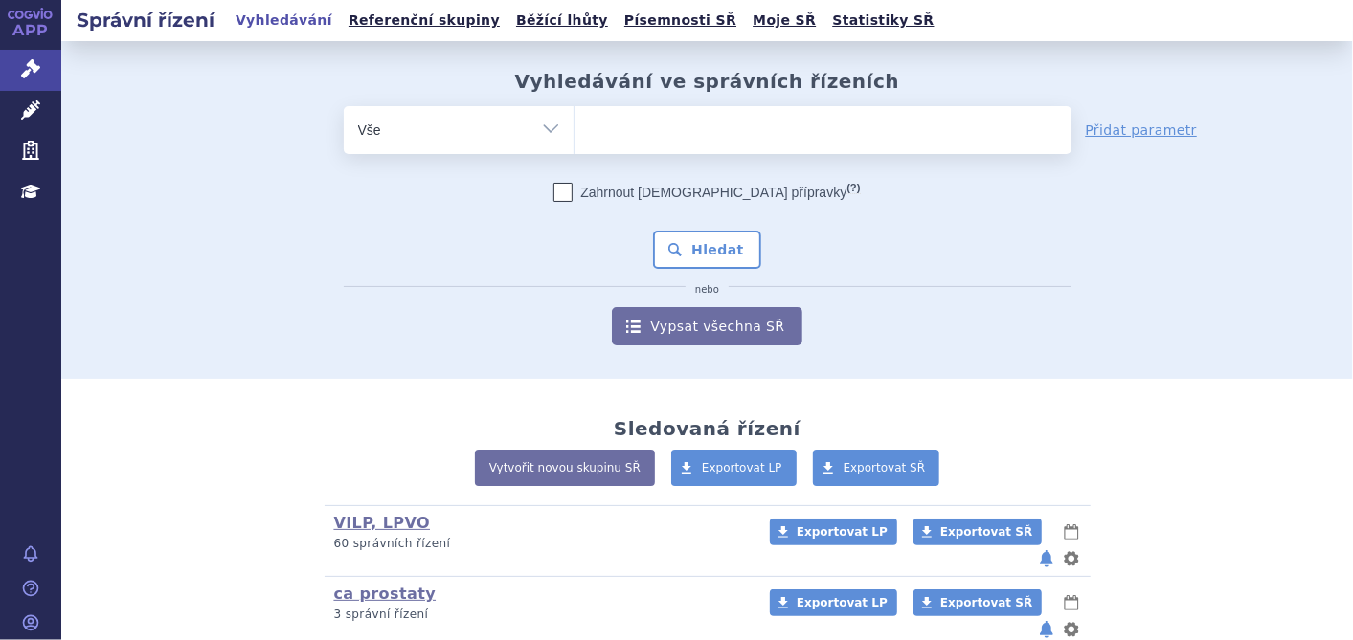
scroll to position [303, 0]
